Goal: Complete application form: Complete application form

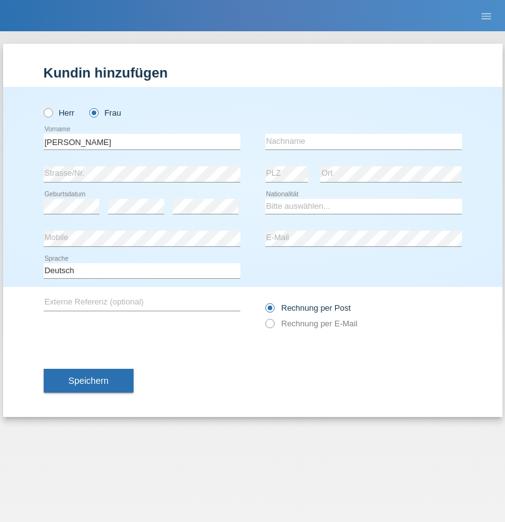
type input "[PERSON_NAME]"
click at [364, 141] on input "text" at bounding box center [364, 142] width 197 height 16
type input "Näf"
select select "CH"
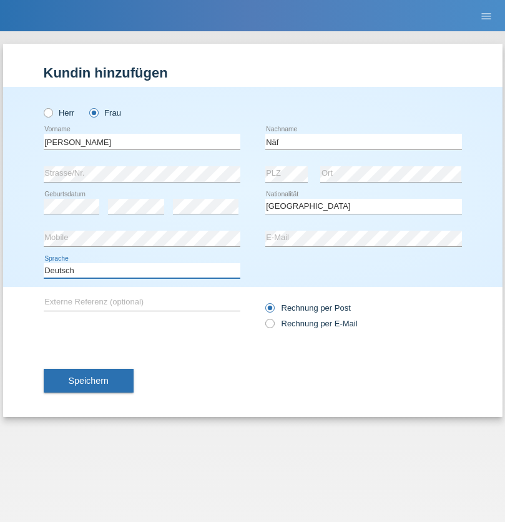
select select "en"
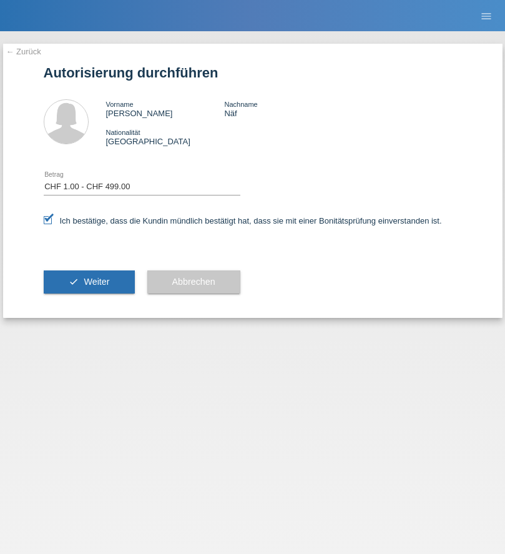
select select "1"
click at [89, 282] on span "Weiter" at bounding box center [97, 282] width 26 height 10
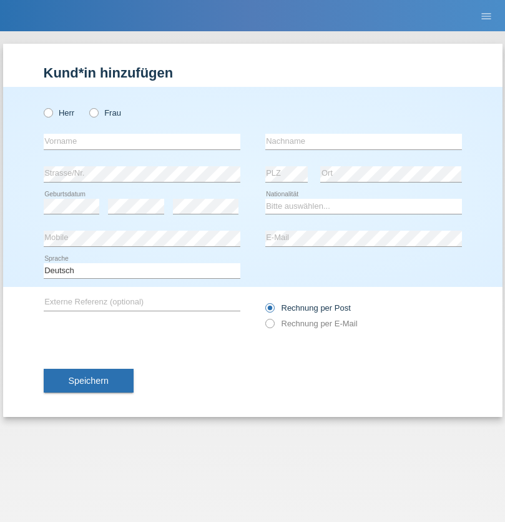
radio input "true"
click at [142, 141] on input "text" at bounding box center [142, 142] width 197 height 16
type input "Roland"
click at [364, 141] on input "text" at bounding box center [364, 142] width 197 height 16
type input "Bachmann"
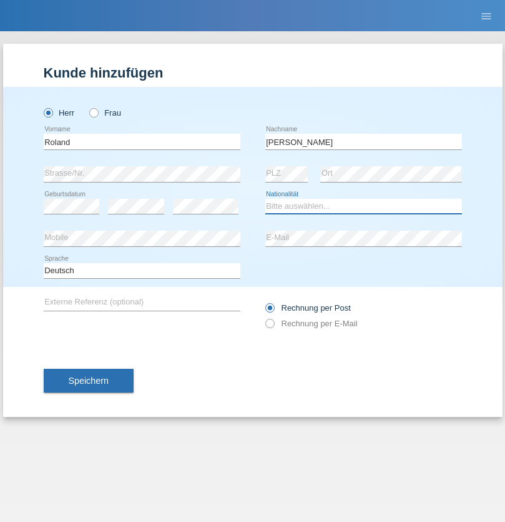
select select "CH"
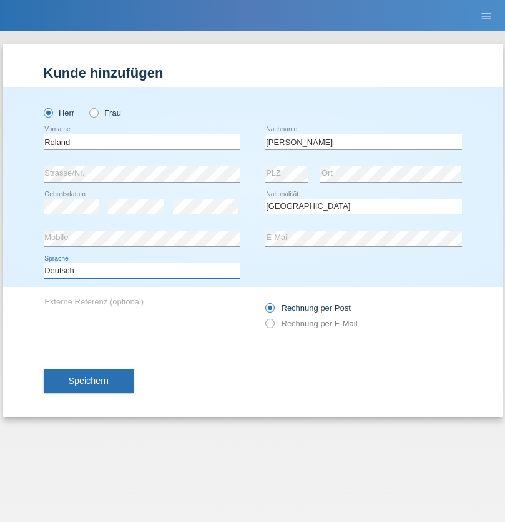
select select "en"
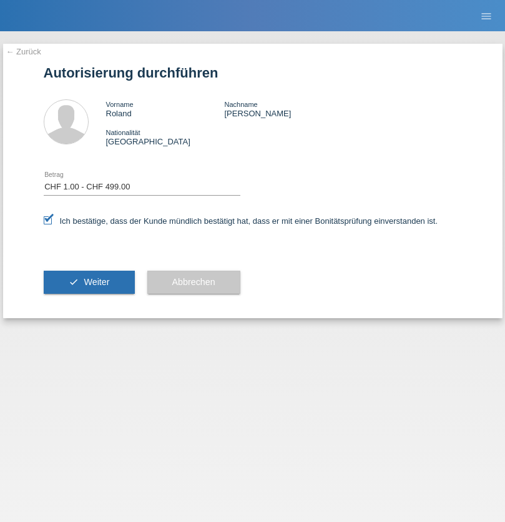
select select "1"
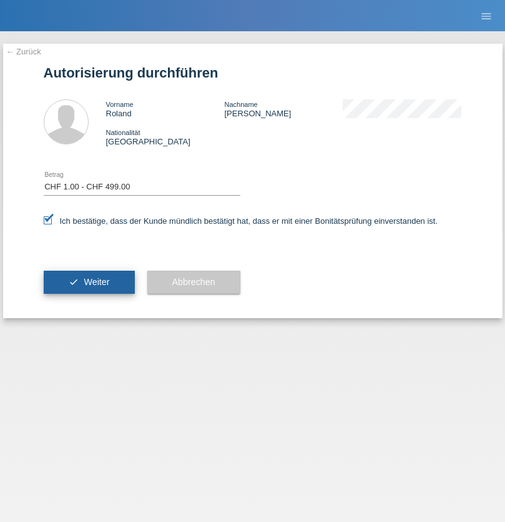
click at [89, 282] on span "Weiter" at bounding box center [97, 282] width 26 height 10
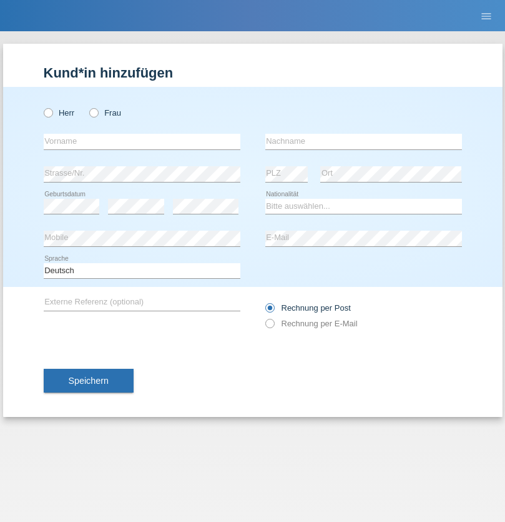
radio input "true"
click at [142, 141] on input "text" at bounding box center [142, 142] width 197 height 16
type input "[PERSON_NAME]"
click at [364, 141] on input "text" at bounding box center [364, 142] width 197 height 16
type input "Naef"
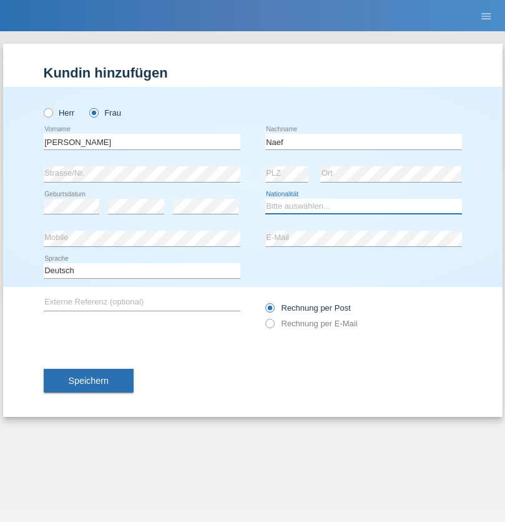
select select "CH"
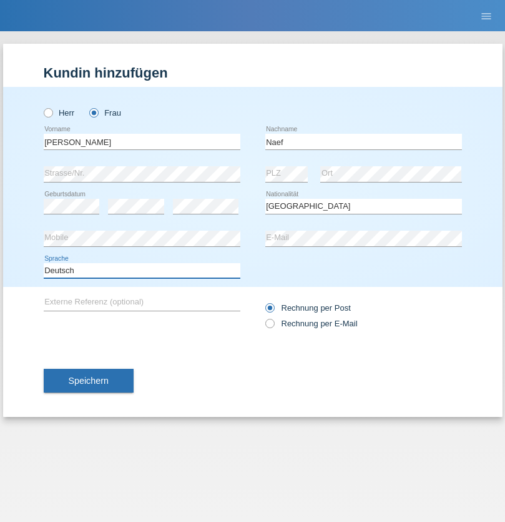
select select "en"
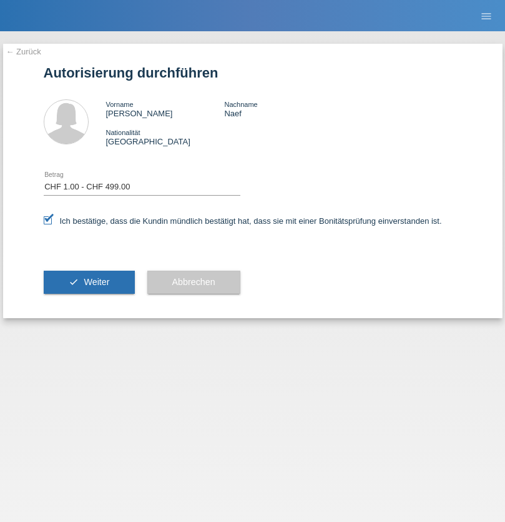
select select "1"
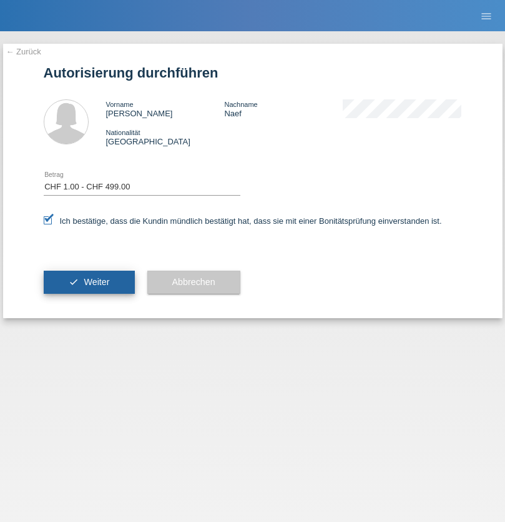
click at [89, 282] on span "Weiter" at bounding box center [97, 282] width 26 height 10
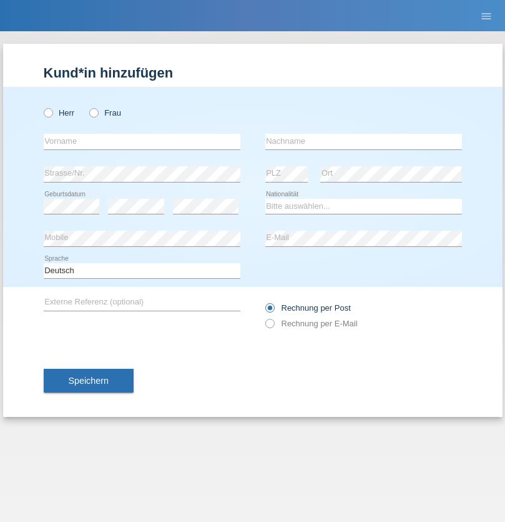
radio input "true"
click at [142, 141] on input "text" at bounding box center [142, 142] width 197 height 16
type input "[PERSON_NAME]"
click at [364, 141] on input "text" at bounding box center [364, 142] width 197 height 16
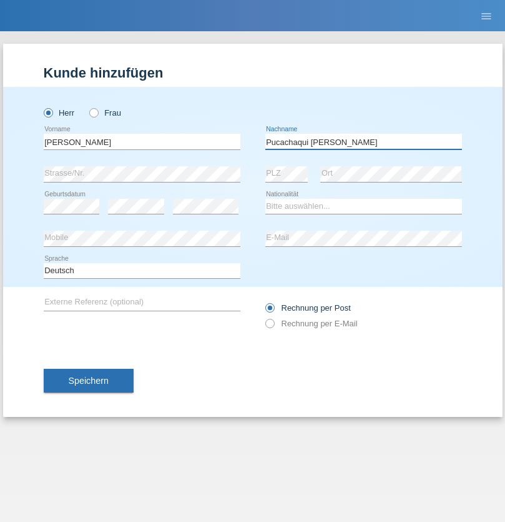
type input "Pucachaqui [PERSON_NAME]"
select select "CH"
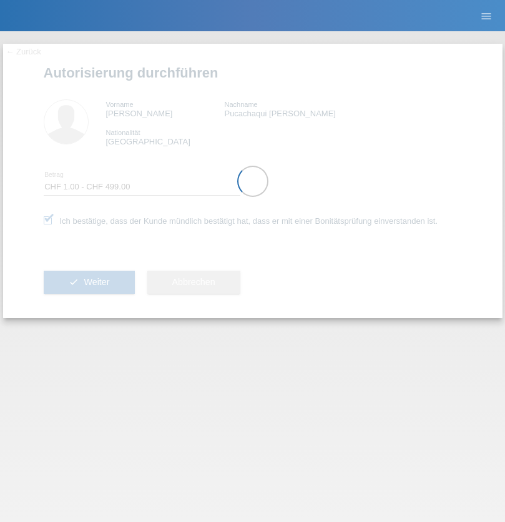
select select "1"
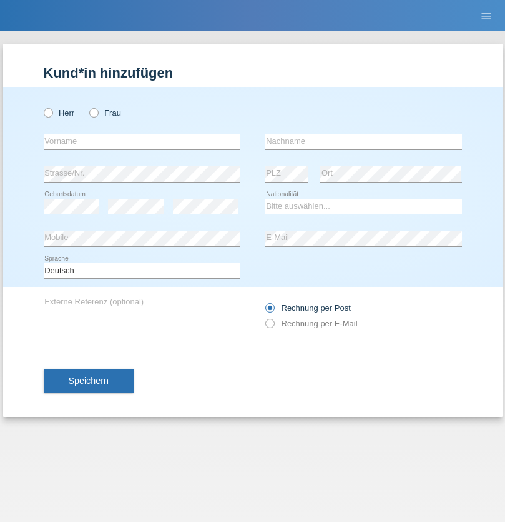
radio input "true"
click at [142, 141] on input "text" at bounding box center [142, 142] width 197 height 16
type input "Eva"
click at [364, 141] on input "text" at bounding box center [364, 142] width 197 height 16
type input "Ebner"
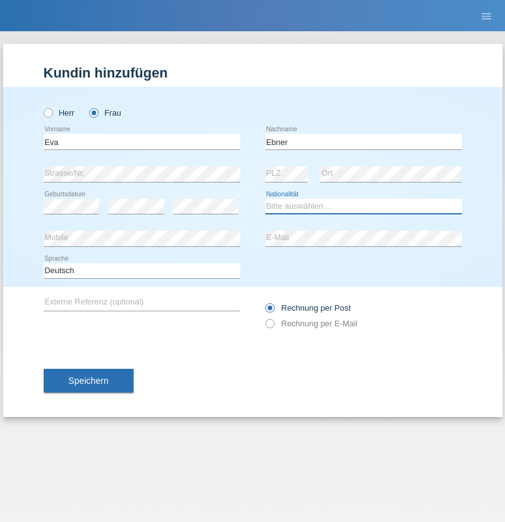
select select "AT"
select select "C"
select select "09"
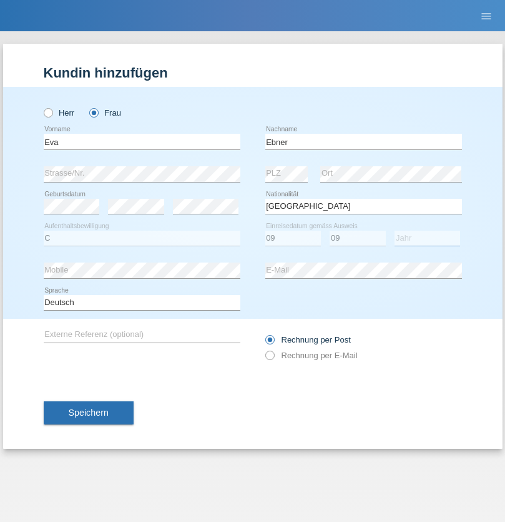
select select "2021"
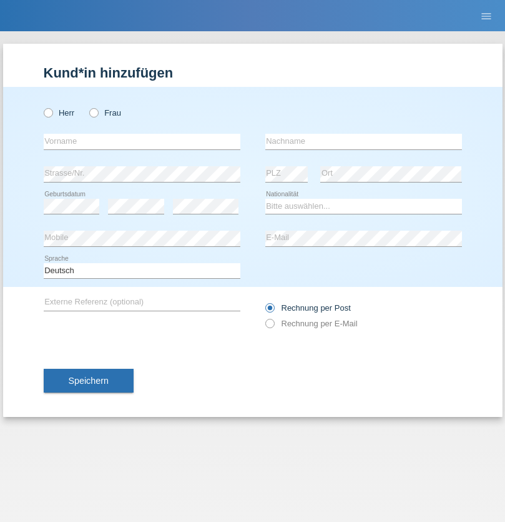
radio input "true"
click at [142, 141] on input "text" at bounding box center [142, 142] width 197 height 16
type input "Jason"
click at [364, 141] on input "text" at bounding box center [364, 142] width 197 height 16
type input "Bierend"
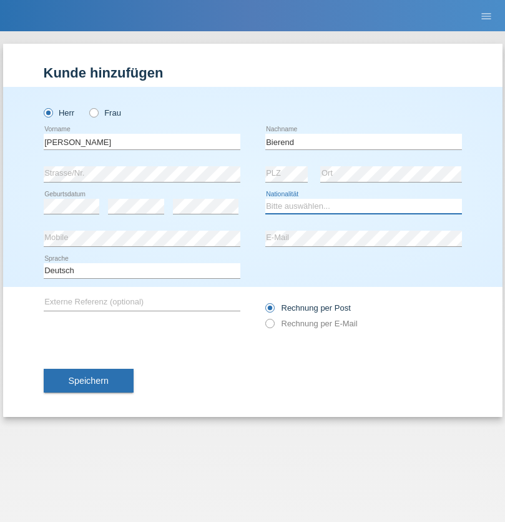
select select "DE"
select select "C"
select select "01"
select select "10"
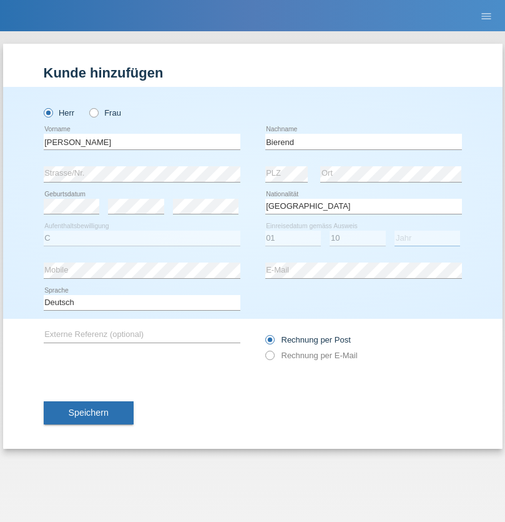
select select "2021"
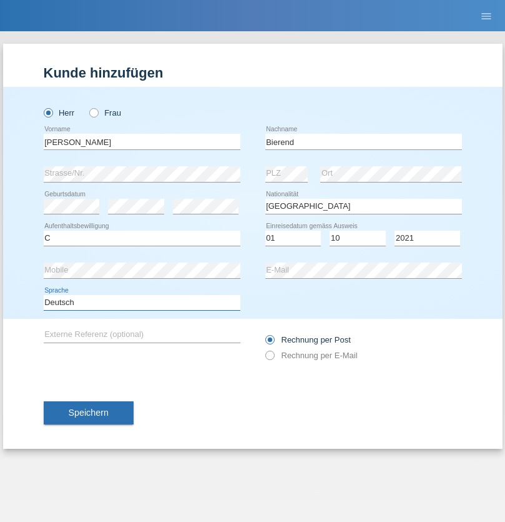
select select "en"
